Goal: Obtain resource: Obtain resource

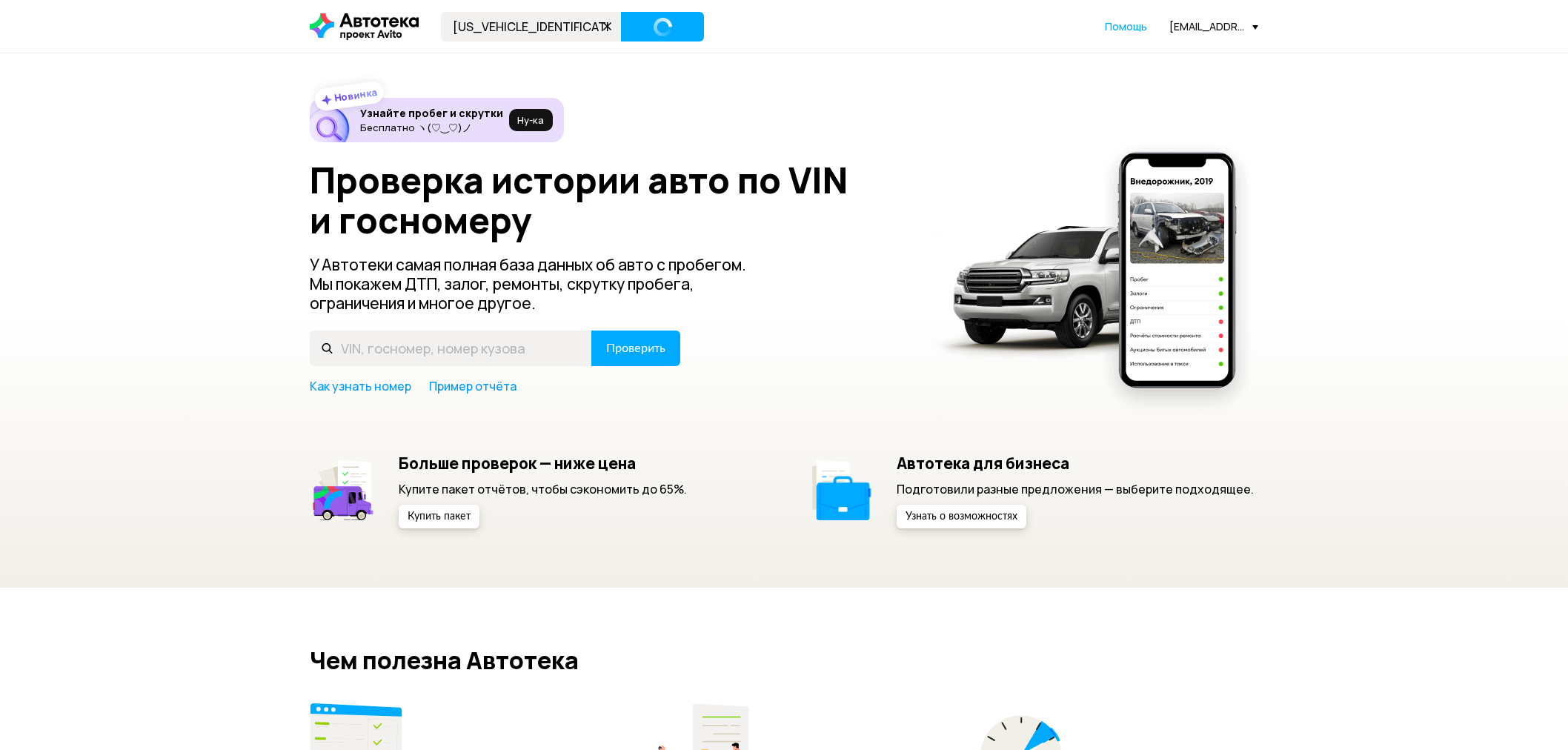
click at [863, 131] on div "Новинка Узнайте пробег и скрутки Бесплатно ヽ(♡‿♡)ノ Ну‑ка Проверка истории авто …" at bounding box center [784, 313] width 948 height 430
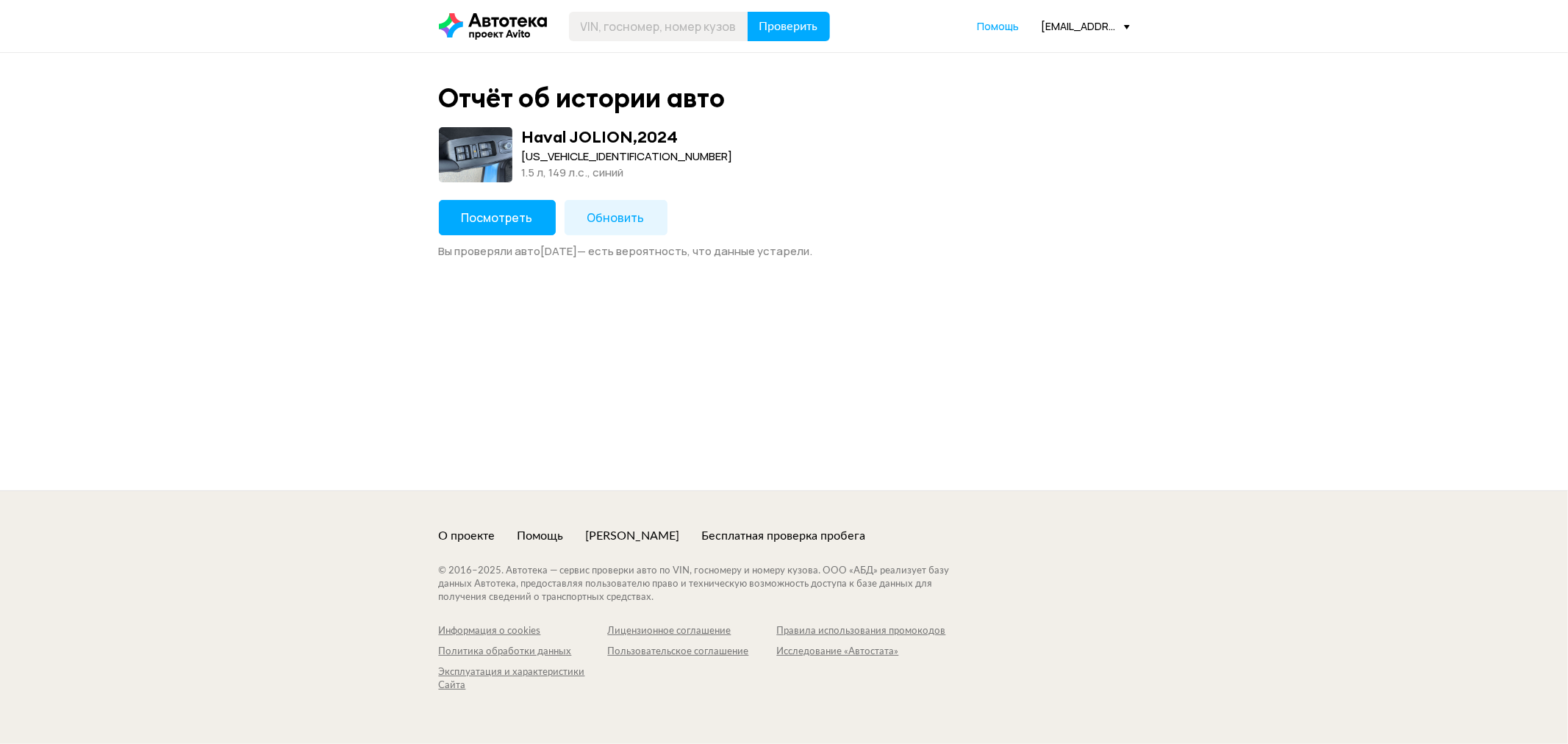
click at [528, 212] on button "Посмотреть" at bounding box center [497, 218] width 117 height 36
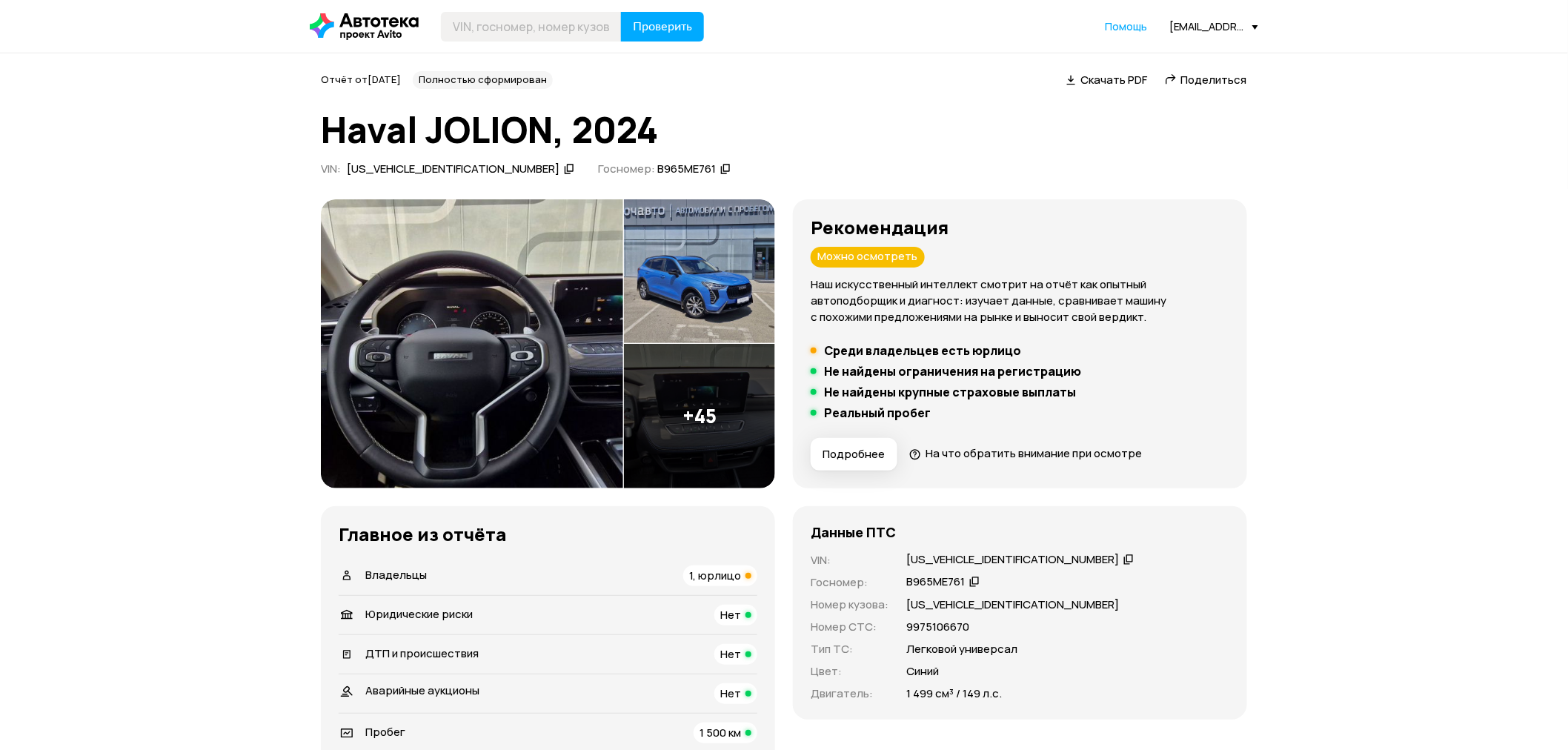
click at [506, 45] on header "Проверить Помощь d.shernin@freshauto.ru" at bounding box center [784, 26] width 1568 height 52
click at [508, 28] on input "text" at bounding box center [531, 27] width 181 height 30
paste input "06.02.2025"
click at [511, 18] on input "06.02.2025" at bounding box center [531, 27] width 181 height 30
type input "06.02.2025"
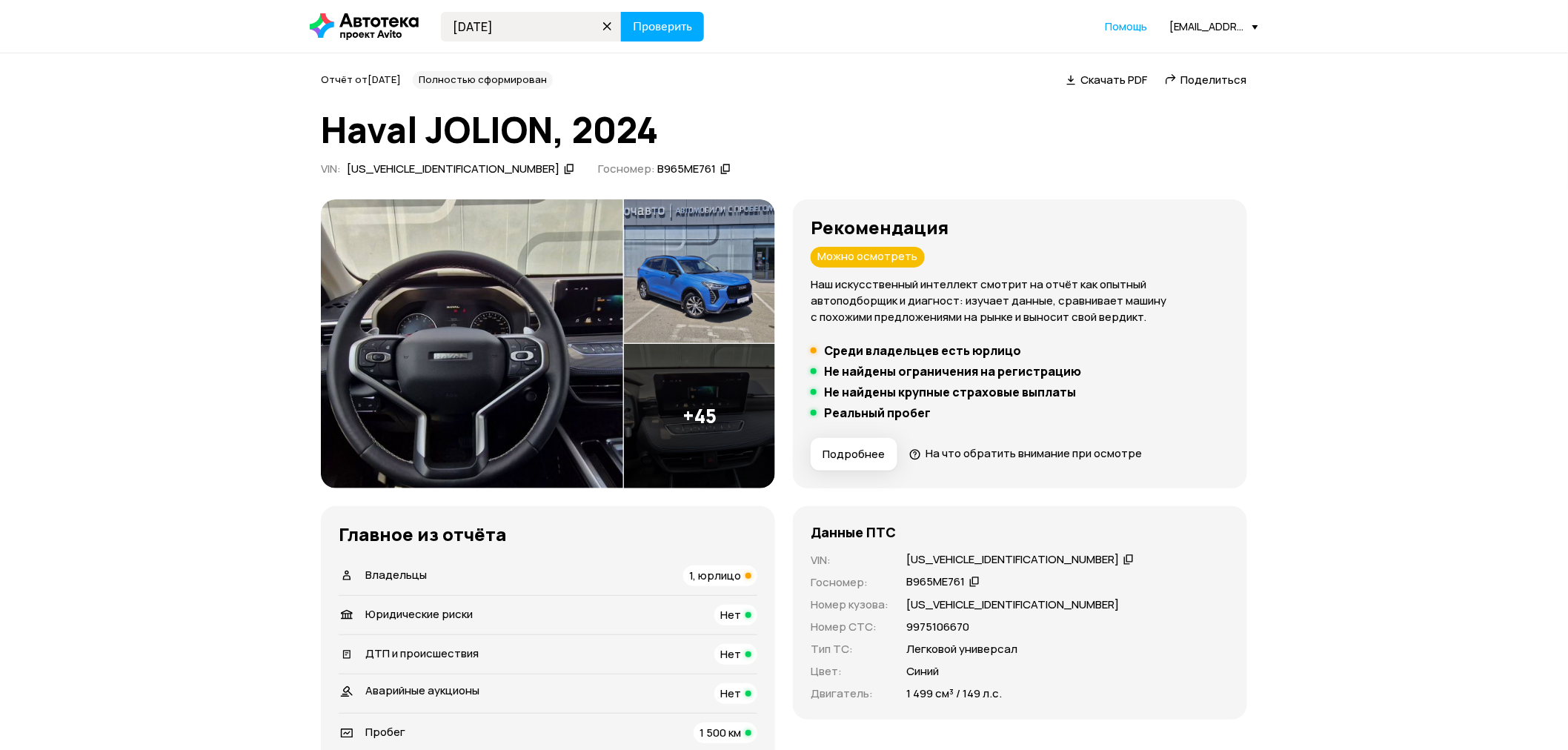
click at [616, 30] on icon at bounding box center [608, 27] width 21 height 21
click at [555, 22] on input "text" at bounding box center [531, 27] width 181 height 30
paste input "XZGFE04A2RA548122"
type input "XZGFE04A2RA548122"
click at [632, 22] on span "Проверить" at bounding box center [662, 27] width 59 height 12
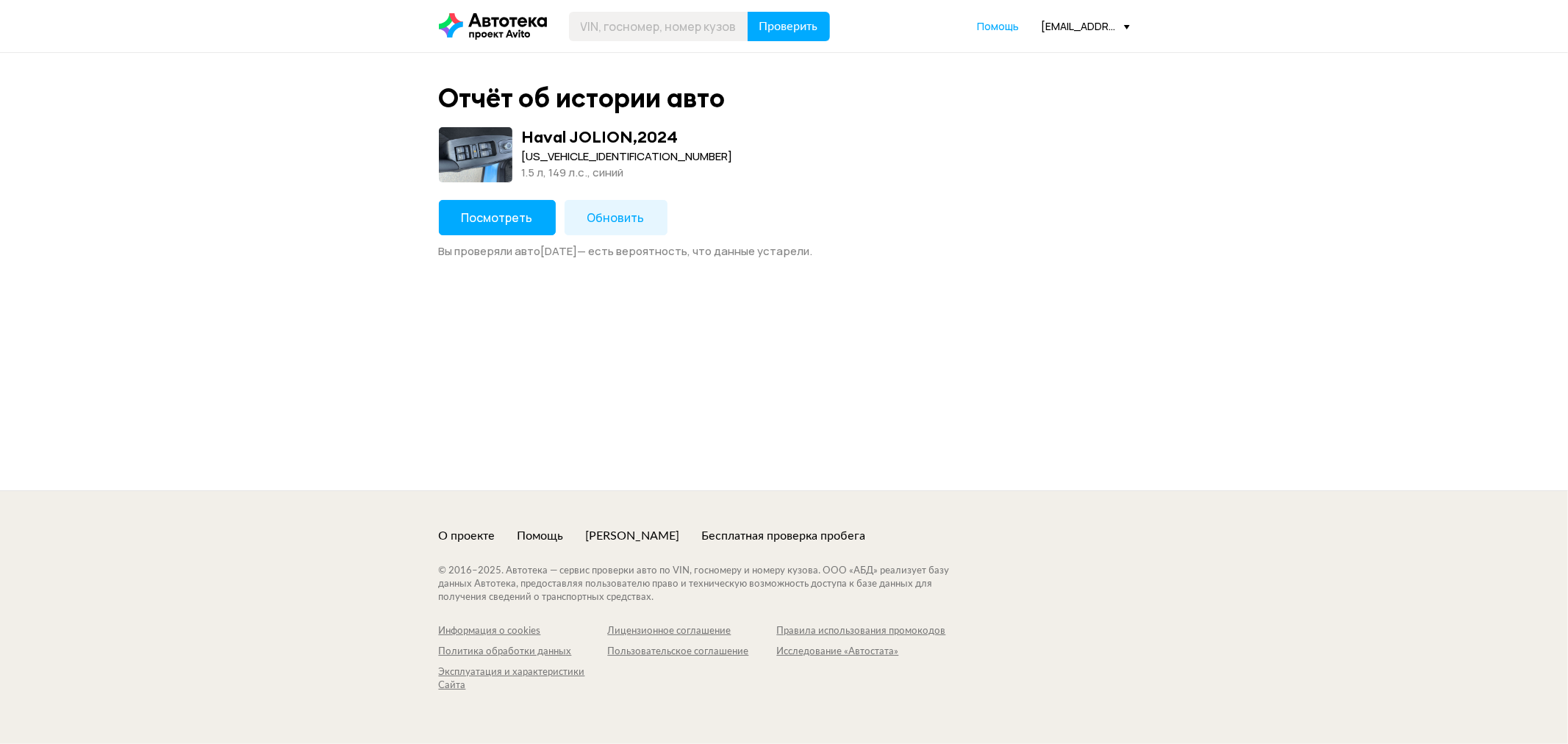
click at [601, 221] on span "Обновить" at bounding box center [615, 218] width 57 height 16
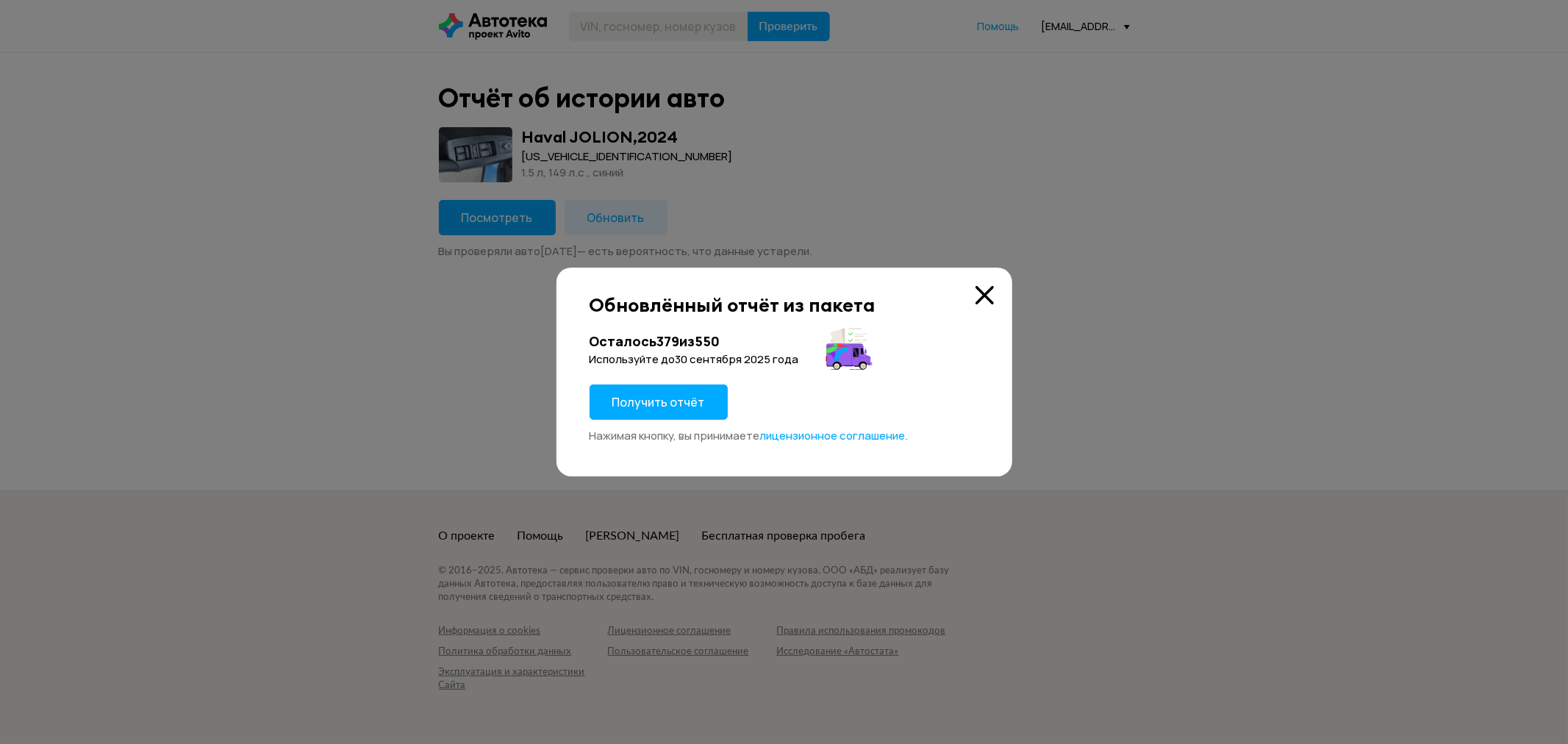
click at [672, 411] on button "Получить отчёт" at bounding box center [659, 402] width 138 height 36
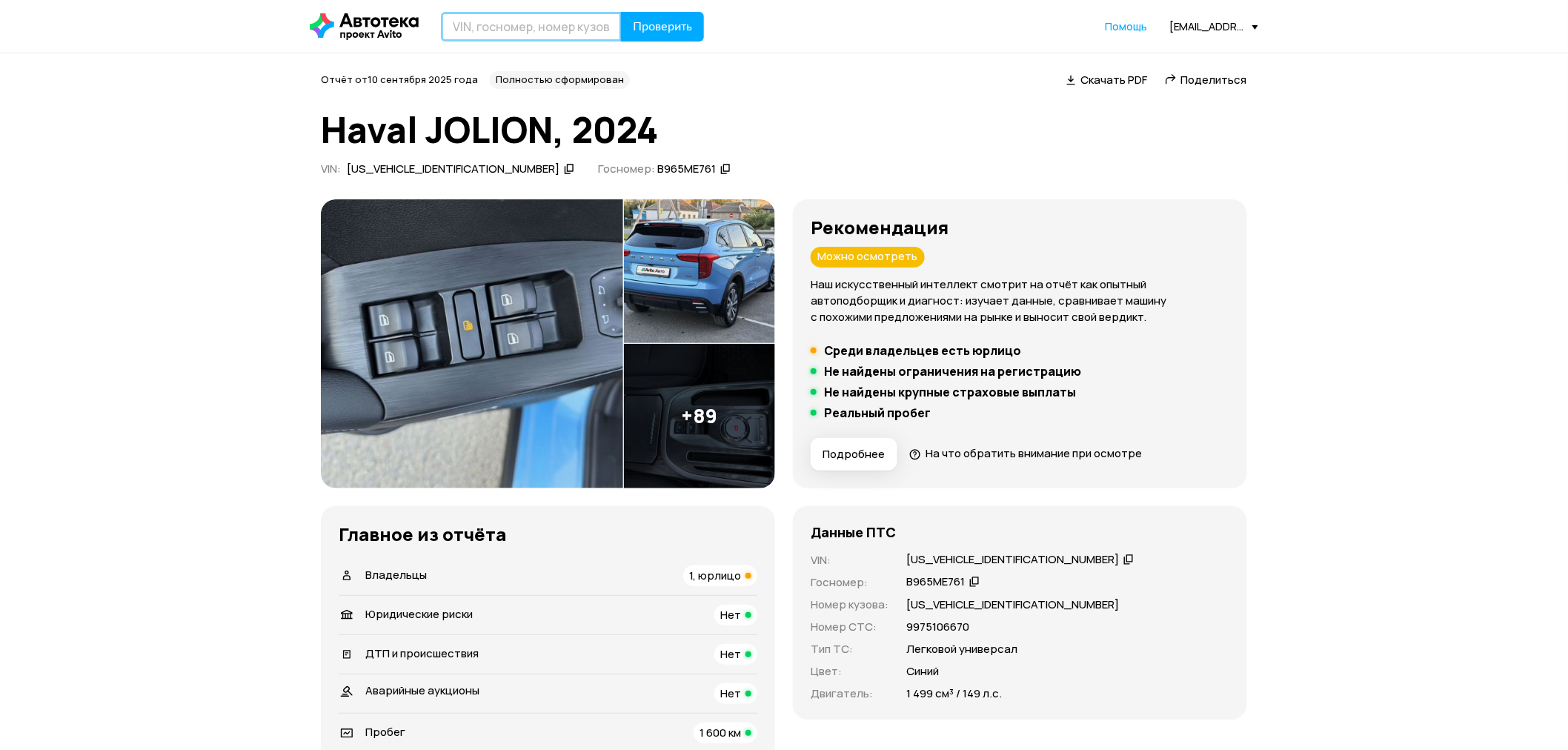
click at [534, 38] on input "text" at bounding box center [531, 27] width 181 height 30
paste input "LS5A3DKE5RA708096"
type input "LS5A3DKE5RA708096"
click at [680, 34] on button "Проверить" at bounding box center [662, 27] width 83 height 30
click at [876, 106] on div "Отчёт от 10 сентября 2025 года Полностью сформирован   Скачать PDF   Поделиться…" at bounding box center [784, 126] width 926 height 111
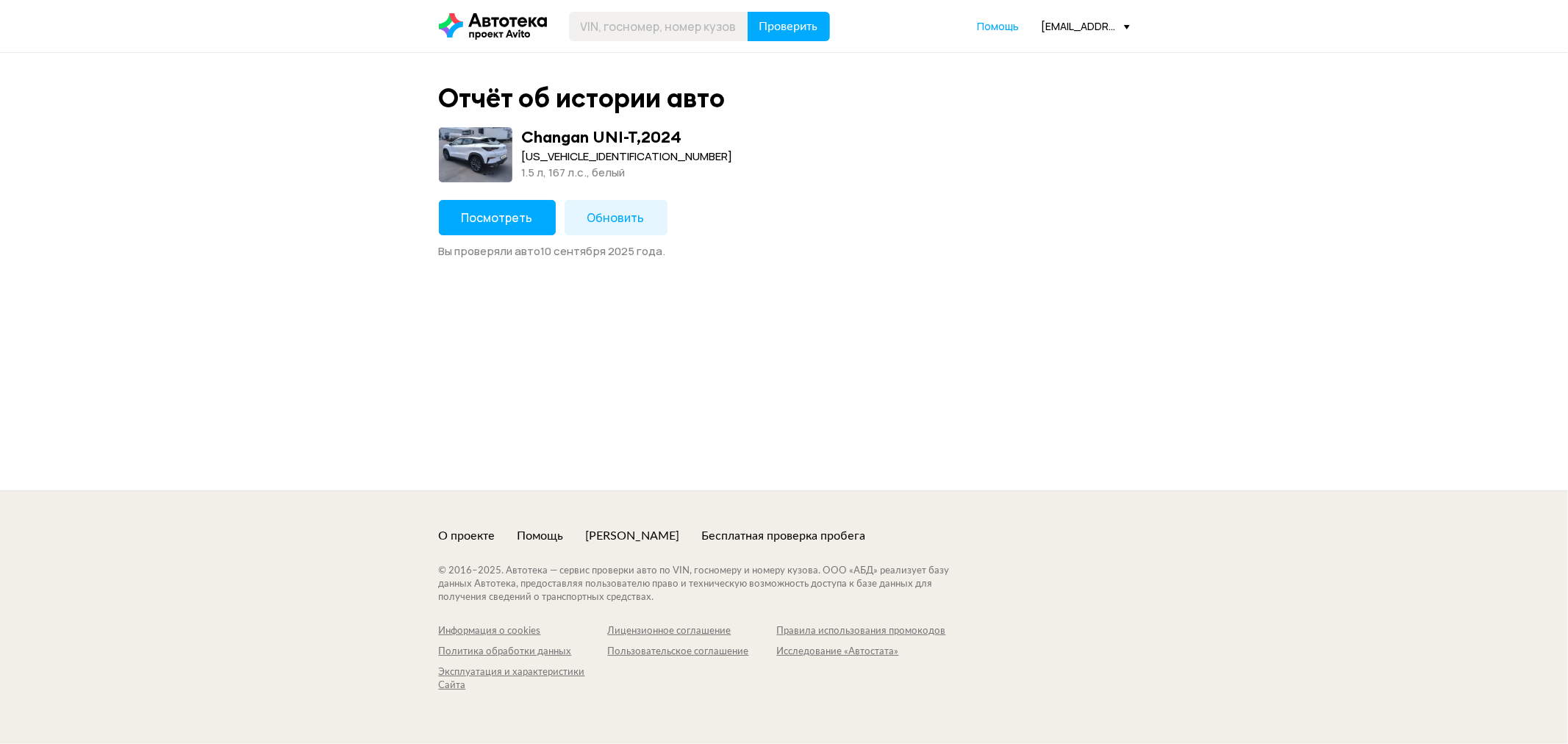
click at [539, 223] on button "Посмотреть" at bounding box center [497, 218] width 117 height 36
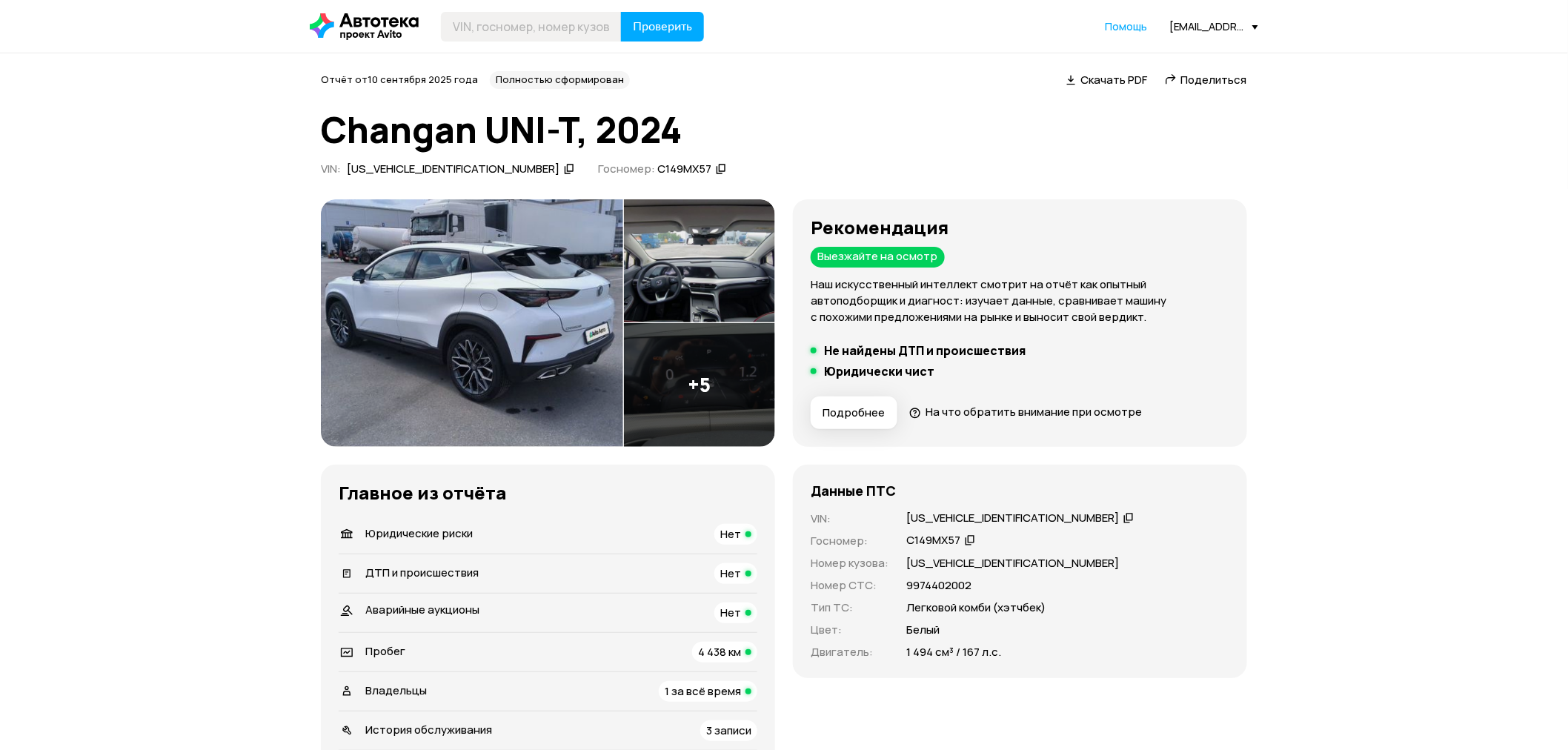
click at [1108, 87] on div "Скачать PDF" at bounding box center [1113, 80] width 67 height 16
